Goal: Find specific page/section: Find specific page/section

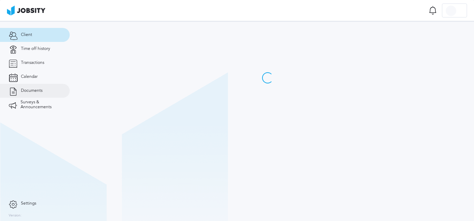
click at [25, 95] on link "Documents" at bounding box center [35, 91] width 70 height 14
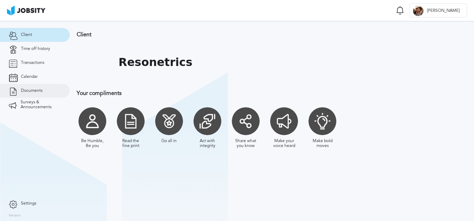
click at [36, 91] on span "Documents" at bounding box center [32, 90] width 22 height 5
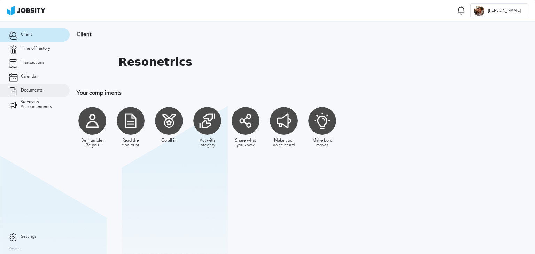
click at [28, 93] on link "Documents" at bounding box center [35, 91] width 70 height 14
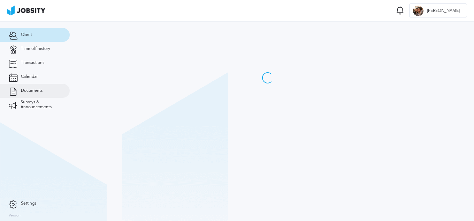
click at [48, 89] on link "Documents" at bounding box center [35, 91] width 70 height 14
click at [30, 90] on span "Documents" at bounding box center [32, 90] width 22 height 5
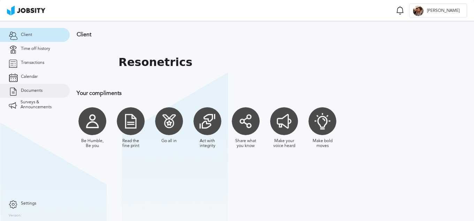
drag, startPoint x: 28, startPoint y: 95, endPoint x: 198, endPoint y: 2, distance: 193.4
click at [28, 95] on link "Documents" at bounding box center [35, 91] width 70 height 14
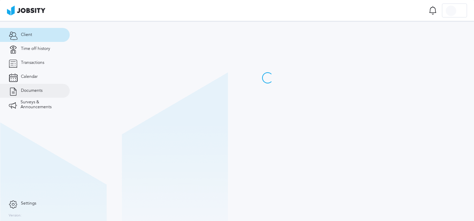
click at [39, 90] on span "Documents" at bounding box center [32, 90] width 22 height 5
click at [46, 90] on link "Documents" at bounding box center [35, 91] width 70 height 14
click at [51, 92] on link "Documents" at bounding box center [35, 91] width 70 height 14
